Goal: Task Accomplishment & Management: Complete application form

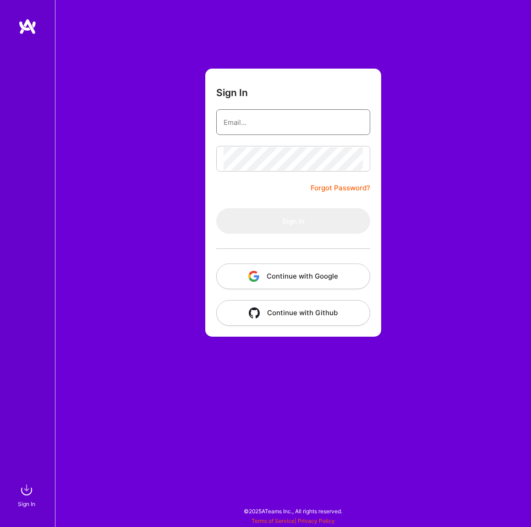
click at [323, 120] on input "email" at bounding box center [292, 122] width 139 height 23
type input "projects@decisioniq.com"
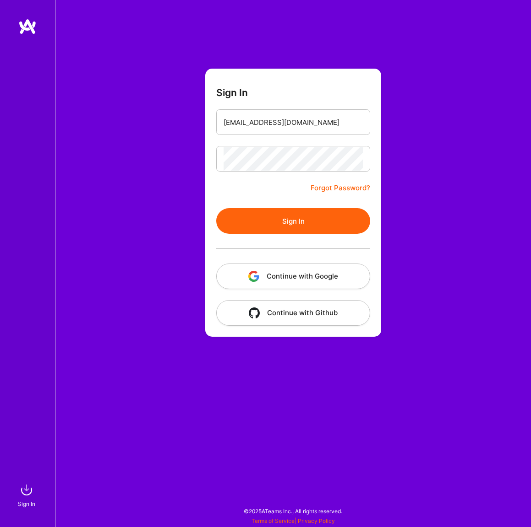
click at [305, 221] on button "Sign In" at bounding box center [293, 221] width 154 height 26
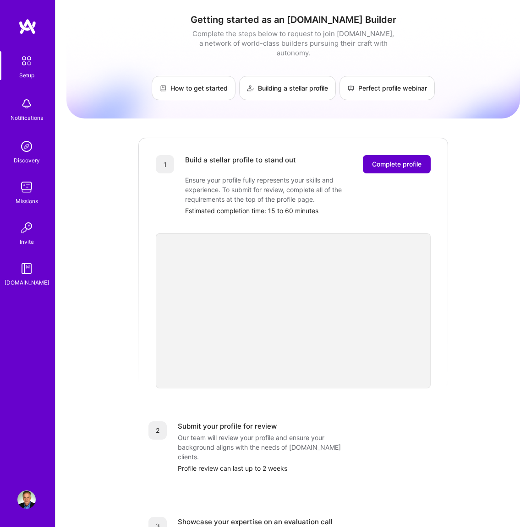
click at [408, 160] on span "Complete profile" at bounding box center [396, 164] width 49 height 9
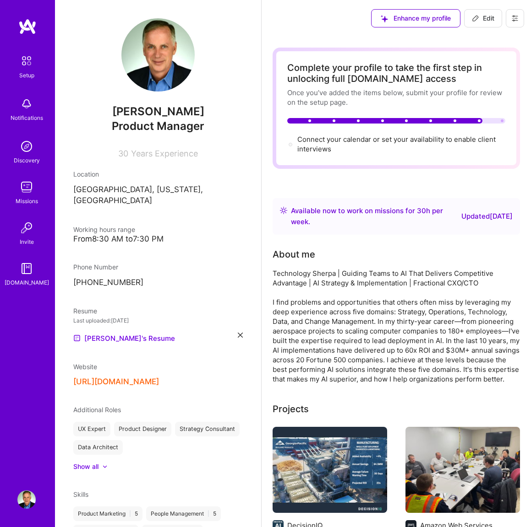
click at [486, 19] on span "Edit" at bounding box center [483, 18] width 22 height 9
select select "US"
select select "Right Now"
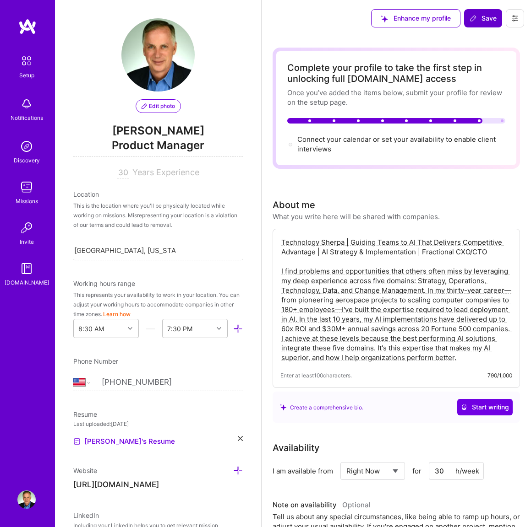
scroll to position [289, 0]
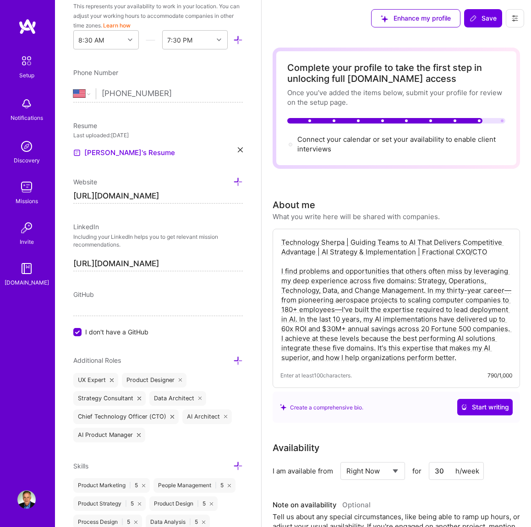
click at [511, 21] on icon at bounding box center [514, 18] width 7 height 7
click at [481, 40] on button "Settings" at bounding box center [489, 38] width 69 height 23
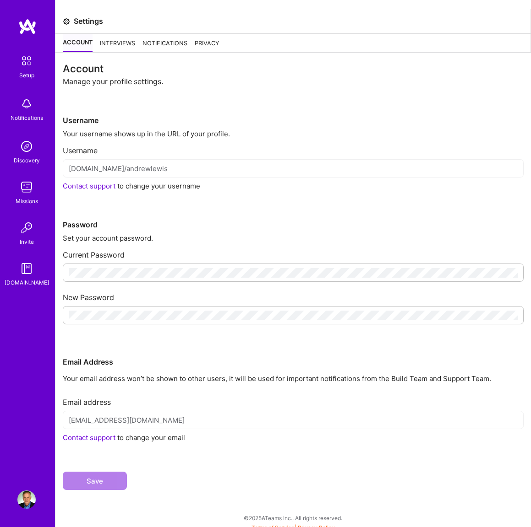
click at [119, 45] on div "Interviews" at bounding box center [117, 43] width 35 height 18
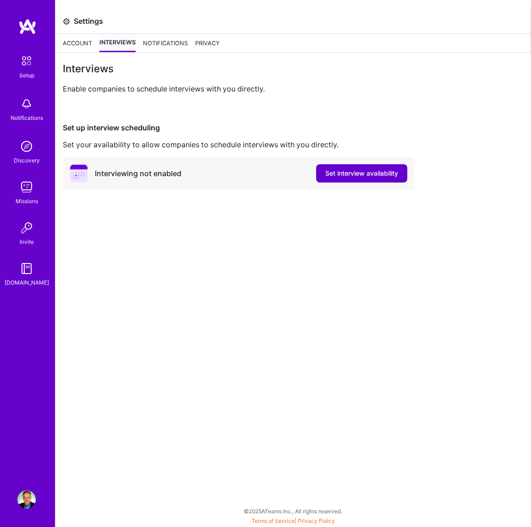
click at [333, 170] on span "Set interview availability" at bounding box center [361, 173] width 73 height 9
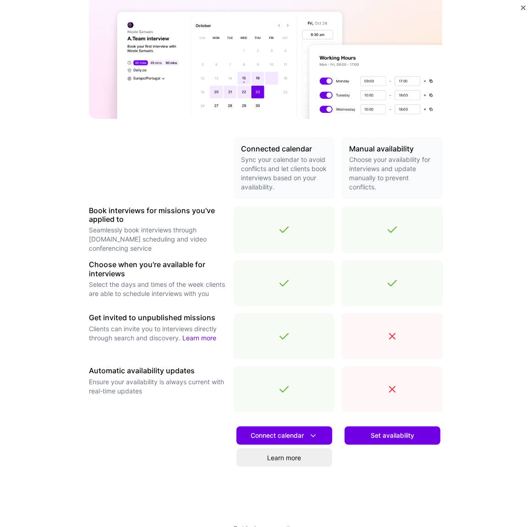
scroll to position [114, 0]
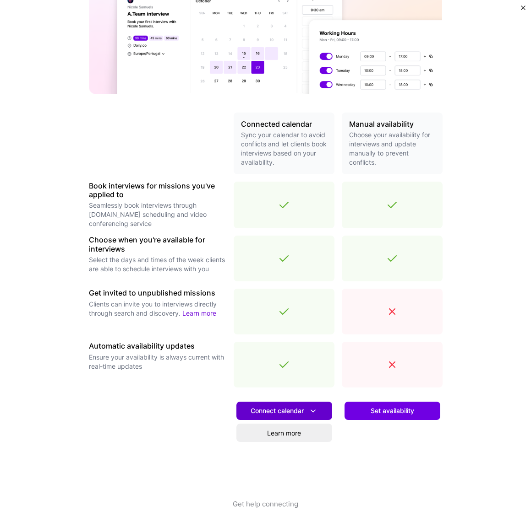
click at [269, 404] on button "Connect calendar" at bounding box center [284, 411] width 96 height 18
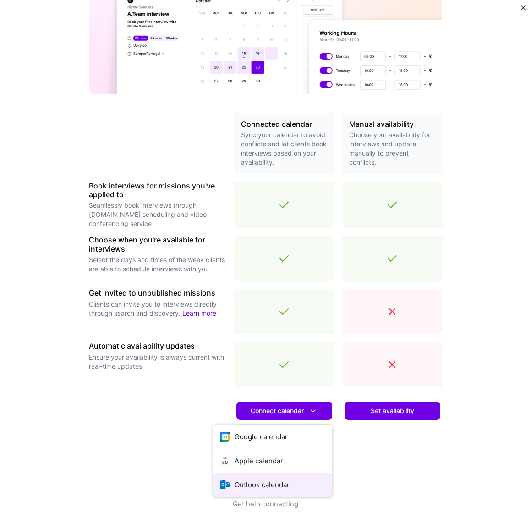
click at [253, 479] on button "Outlook calendar" at bounding box center [272, 485] width 119 height 24
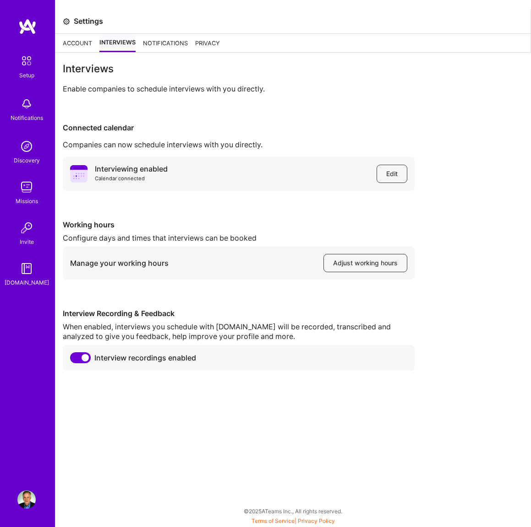
click at [23, 59] on img at bounding box center [26, 60] width 19 height 19
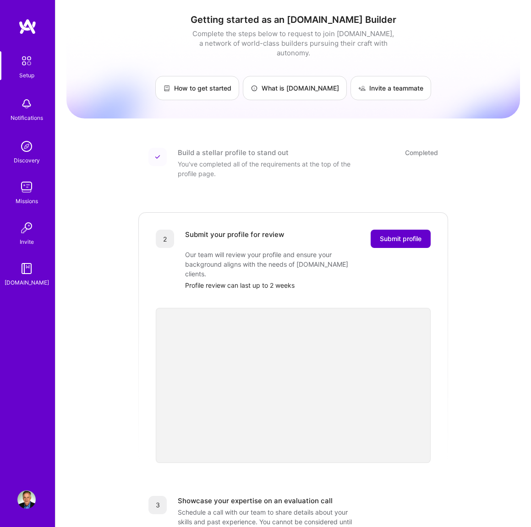
click at [404, 234] on span "Submit profile" at bounding box center [401, 238] width 42 height 9
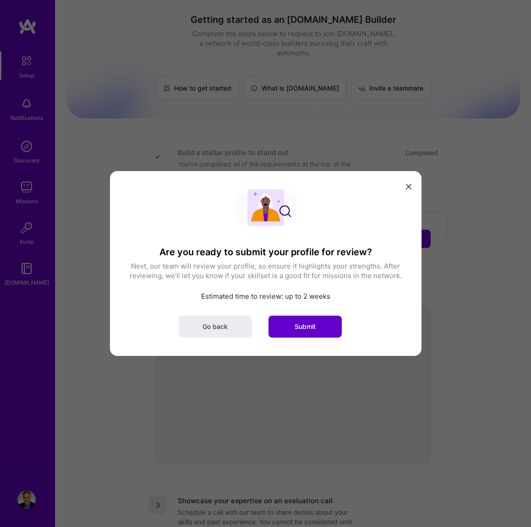
click at [315, 325] on span "Submit" at bounding box center [304, 326] width 21 height 9
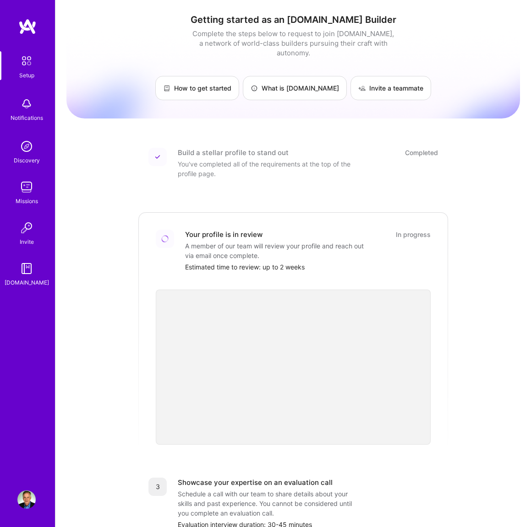
click at [25, 62] on img at bounding box center [26, 60] width 19 height 19
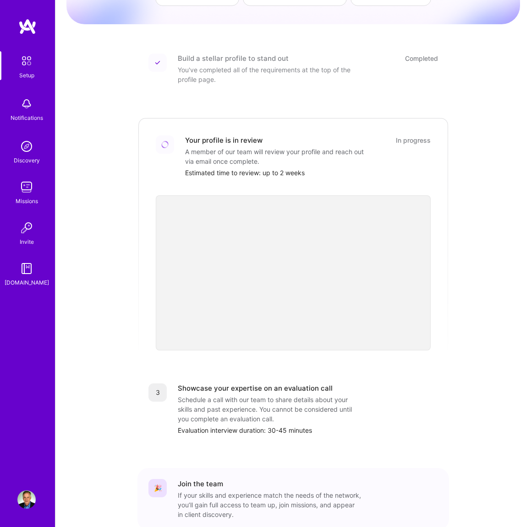
scroll to position [138, 0]
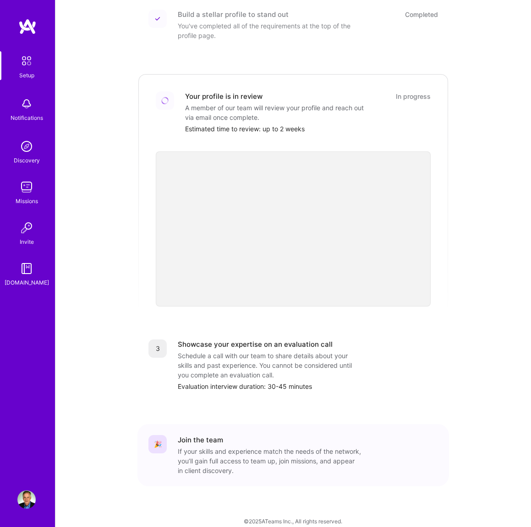
click at [27, 186] on img at bounding box center [26, 187] width 18 height 18
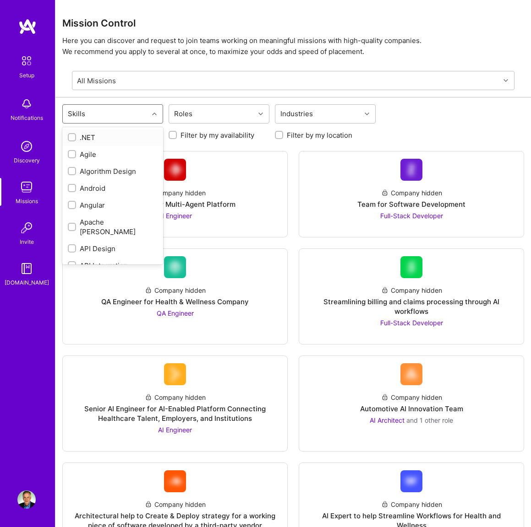
click at [151, 113] on div at bounding box center [155, 114] width 14 height 12
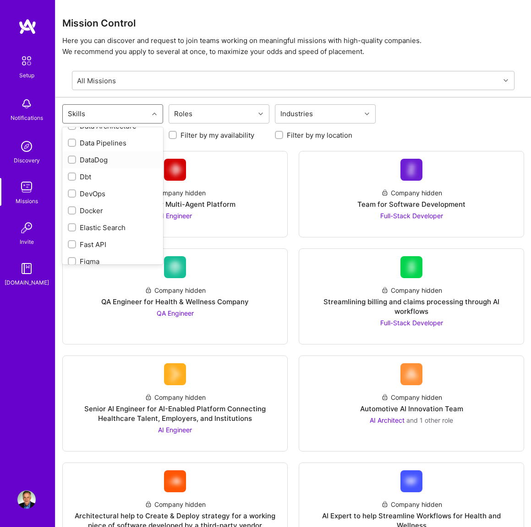
scroll to position [287, 0]
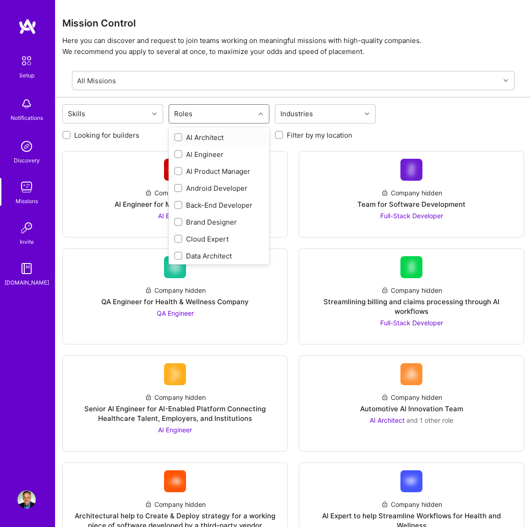
click at [211, 113] on div "Roles" at bounding box center [212, 114] width 86 height 18
click at [177, 170] on input "checkbox" at bounding box center [179, 171] width 6 height 6
checkbox input "true"
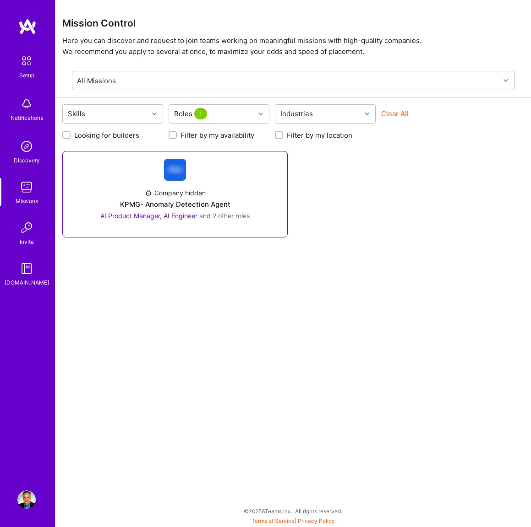
click at [141, 175] on link "Company hidden KPMG- Anomaly Detection Agent AI Product Manager, AI Engineer an…" at bounding box center [175, 194] width 210 height 71
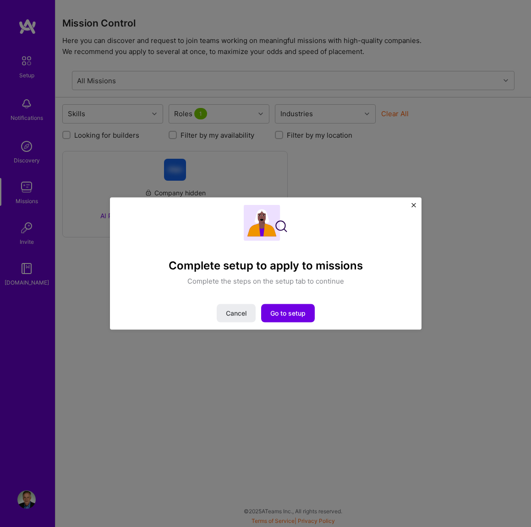
click at [412, 204] on img "Close" at bounding box center [413, 205] width 5 height 5
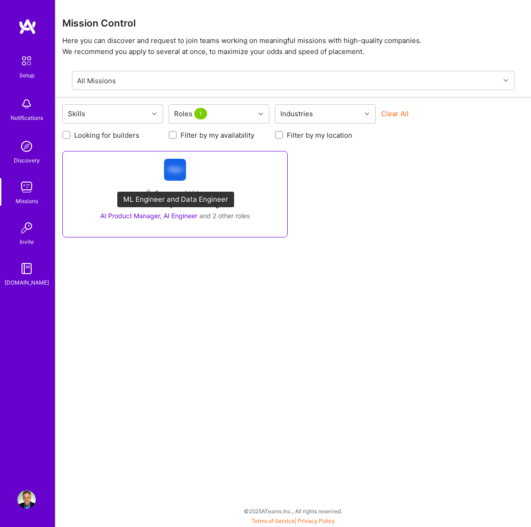
click at [186, 215] on span "AI Product Manager, AI Engineer" at bounding box center [148, 216] width 97 height 8
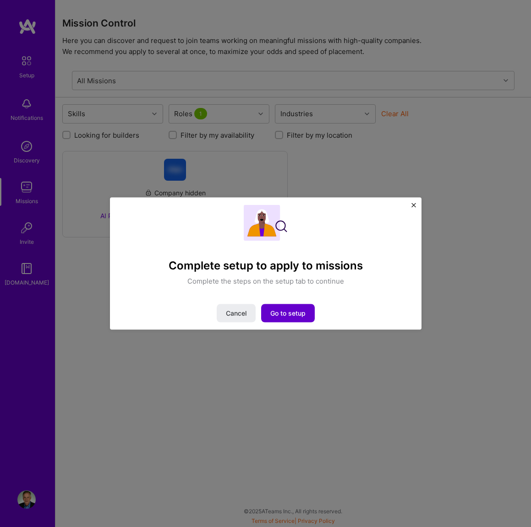
click at [278, 308] on button "Go to setup" at bounding box center [288, 313] width 54 height 18
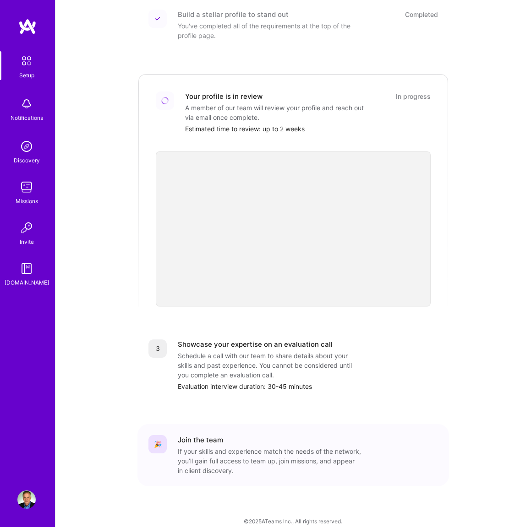
scroll to position [138, 0]
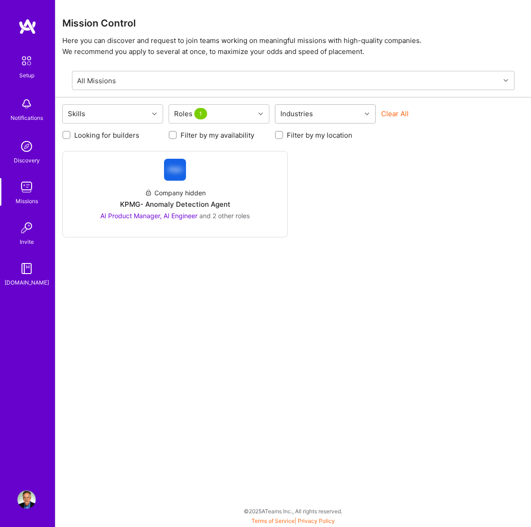
click at [297, 114] on div "Industries" at bounding box center [296, 113] width 37 height 13
click at [284, 135] on input "checkbox" at bounding box center [285, 138] width 6 height 6
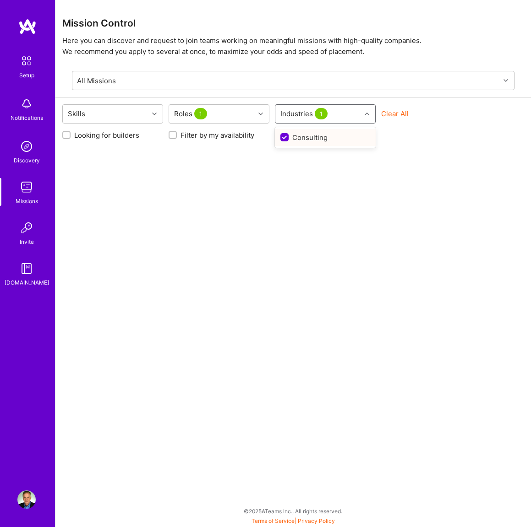
click at [284, 135] on input "checkbox" at bounding box center [285, 138] width 8 height 8
checkbox input "false"
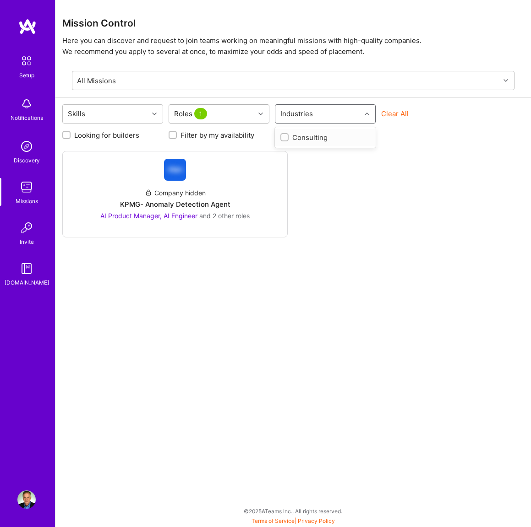
click at [238, 113] on div "Roles 1" at bounding box center [212, 114] width 86 height 18
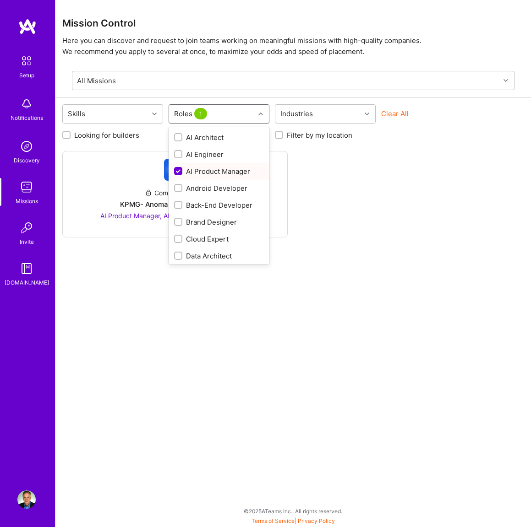
click at [174, 165] on div "AI Product Manager" at bounding box center [218, 171] width 101 height 17
checkbox input "false"
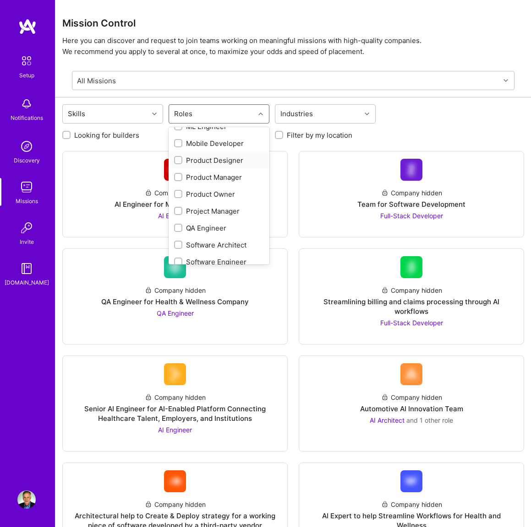
scroll to position [298, 0]
click at [175, 159] on div at bounding box center [178, 161] width 8 height 8
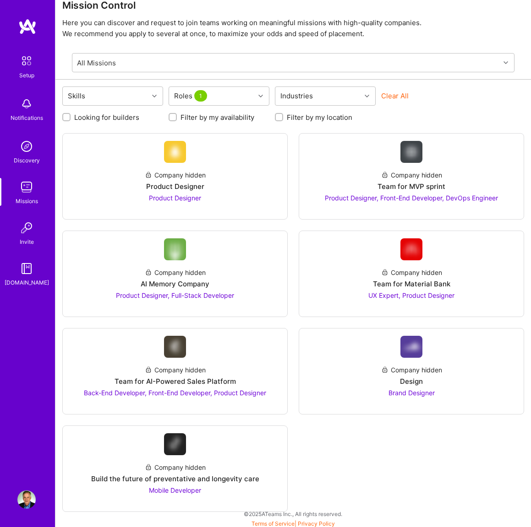
scroll to position [0, 0]
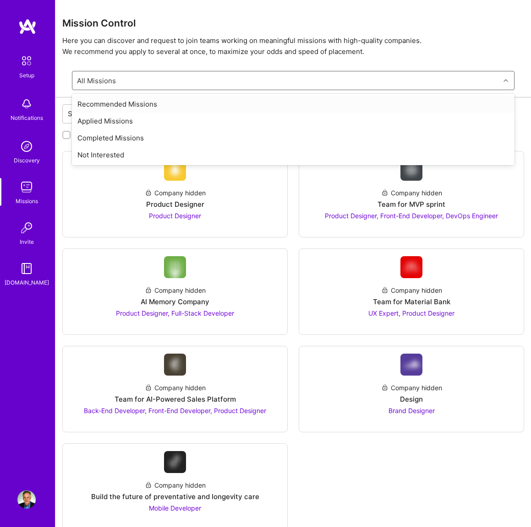
click at [170, 73] on div "All Missions" at bounding box center [285, 80] width 427 height 18
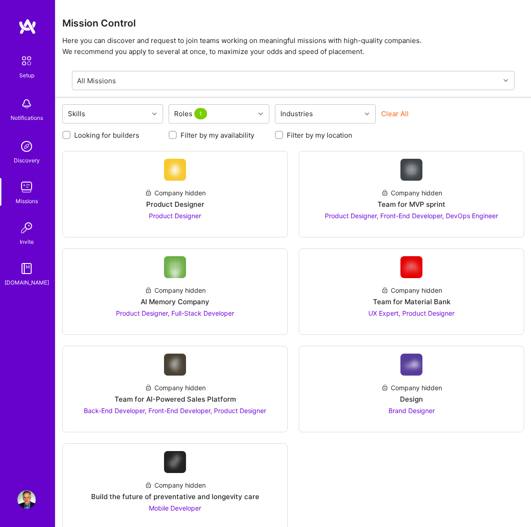
click at [174, 54] on p "Here you can discover and request to join teams working on meaningful missions …" at bounding box center [293, 46] width 462 height 22
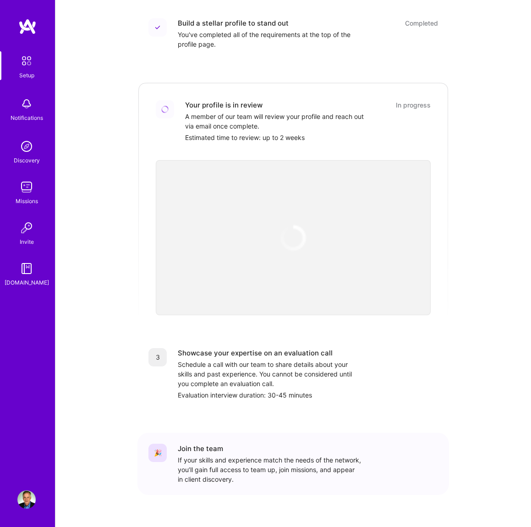
scroll to position [138, 0]
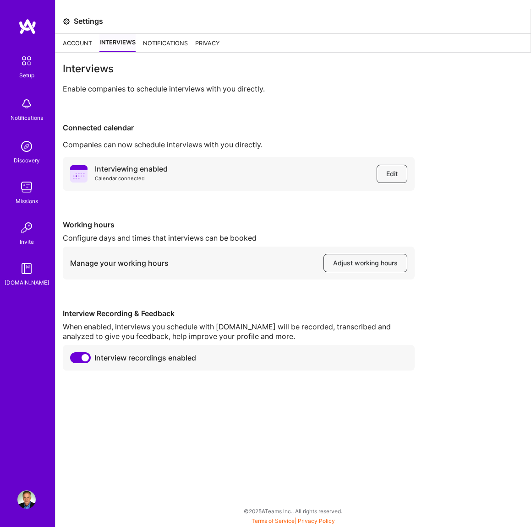
click at [26, 141] on img at bounding box center [26, 146] width 18 height 18
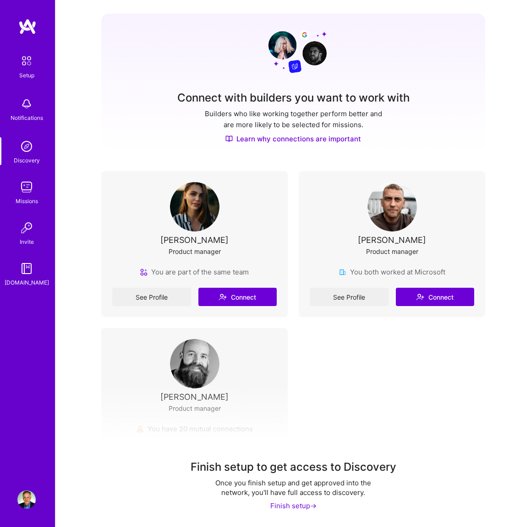
scroll to position [120, 0]
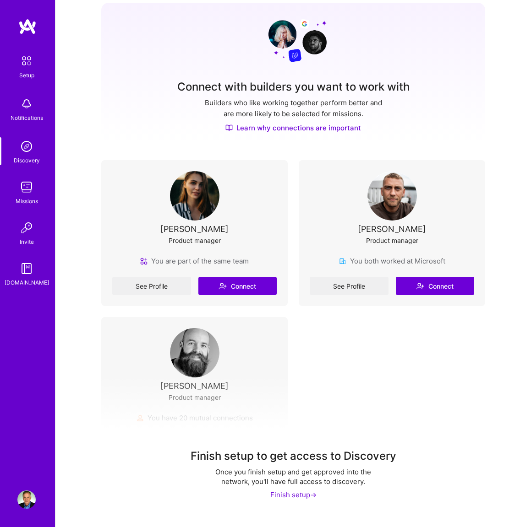
click at [27, 103] on img at bounding box center [26, 104] width 18 height 18
